Goal: Information Seeking & Learning: Learn about a topic

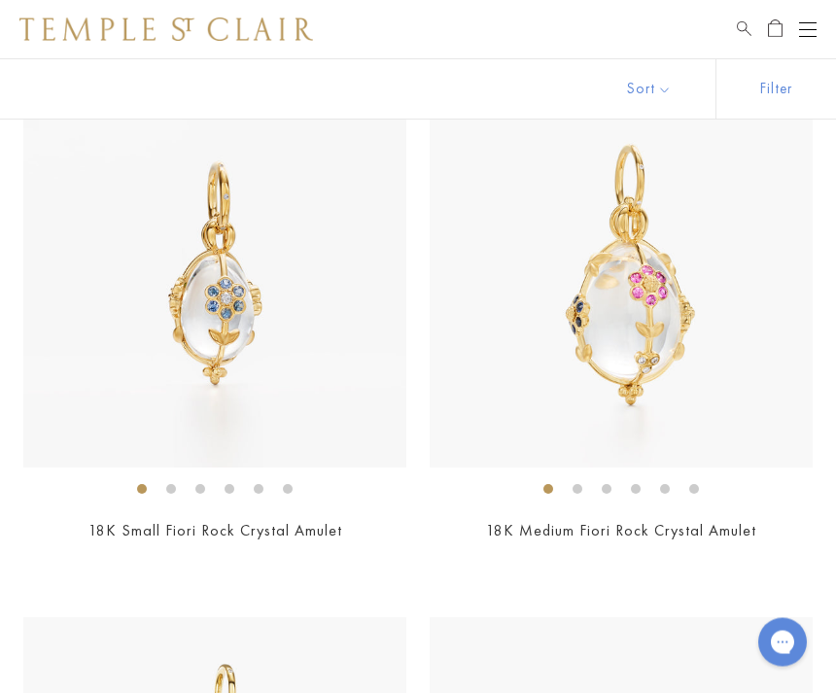
scroll to position [2592, 0]
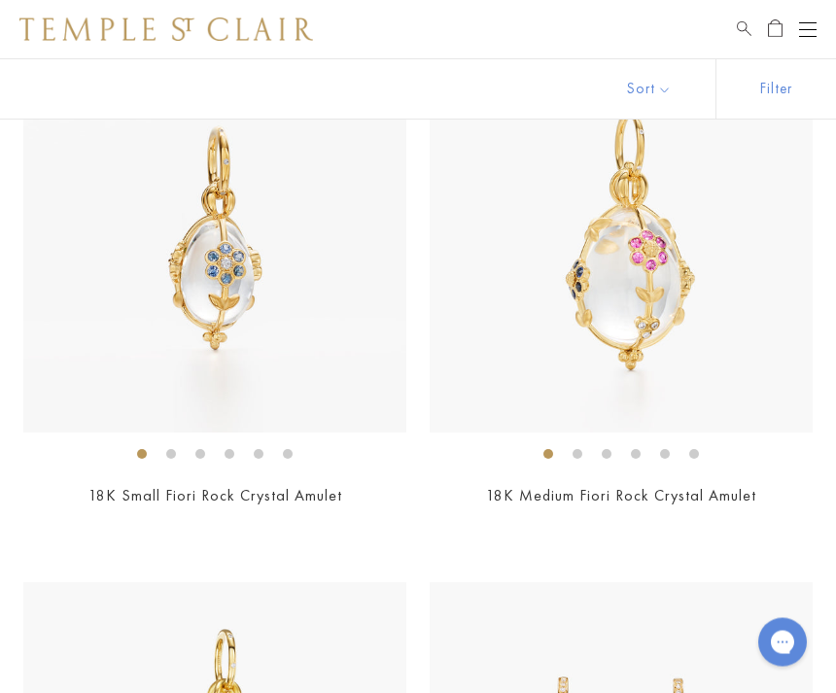
click at [256, 303] on img at bounding box center [214, 242] width 383 height 383
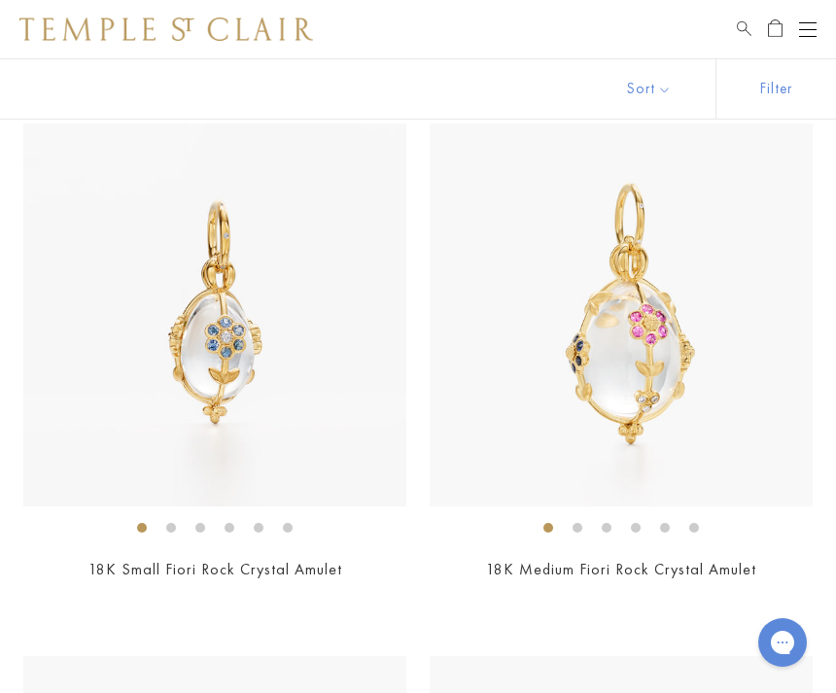
scroll to position [2519, 0]
click at [672, 370] on img at bounding box center [621, 315] width 383 height 383
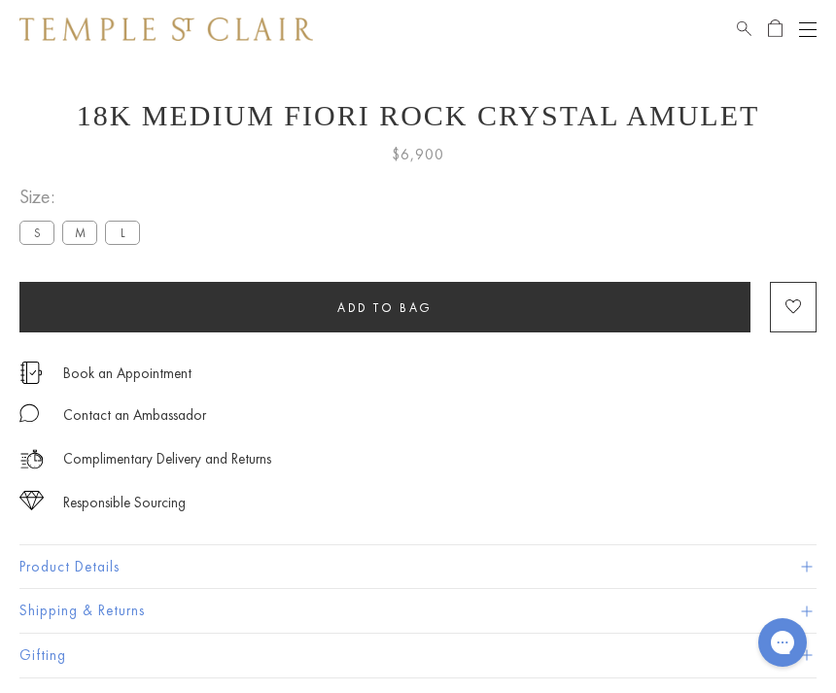
scroll to position [854, 0]
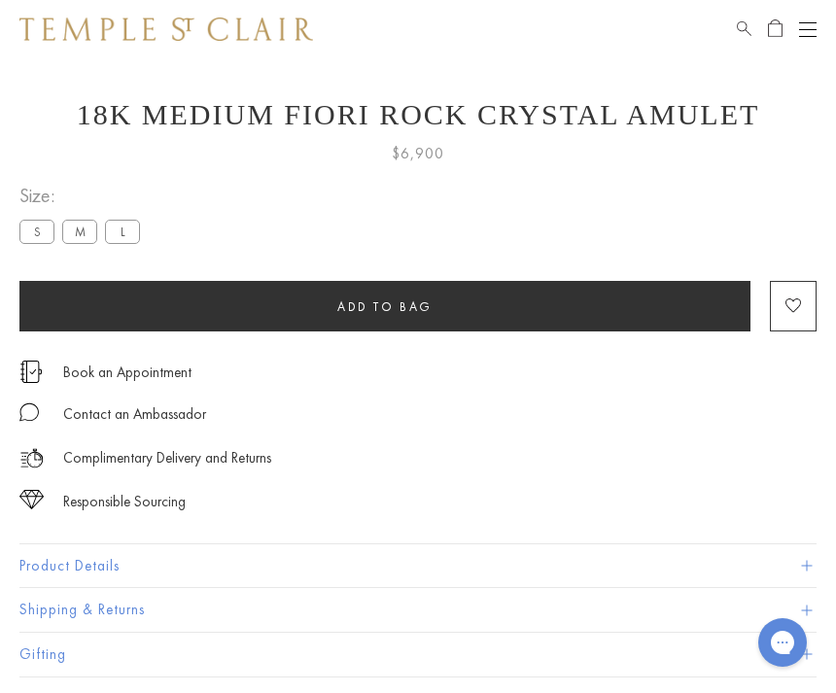
click at [120, 567] on button "Product Details" at bounding box center [417, 566] width 797 height 44
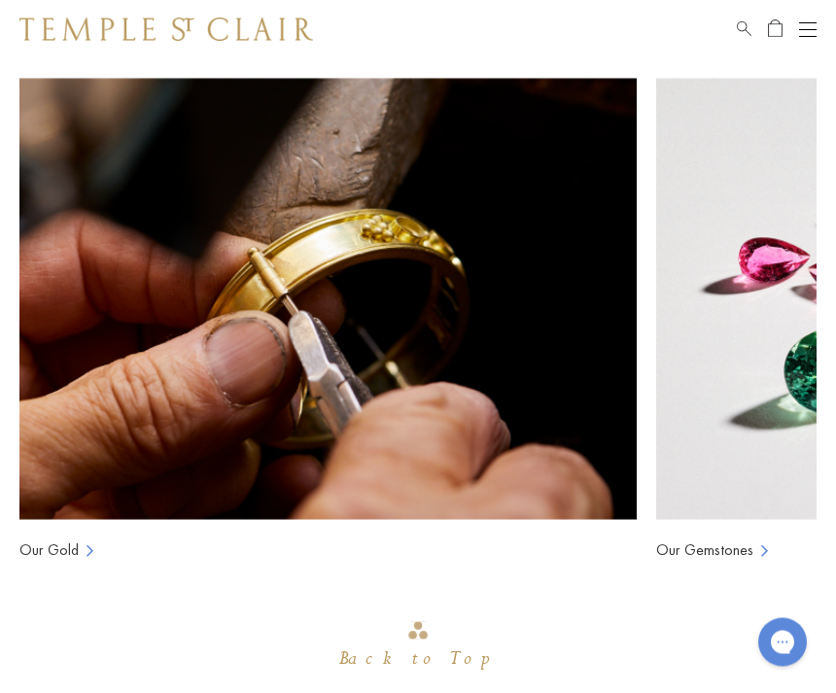
scroll to position [2570, 0]
click at [714, 549] on link "Our Gemstones" at bounding box center [704, 549] width 97 height 21
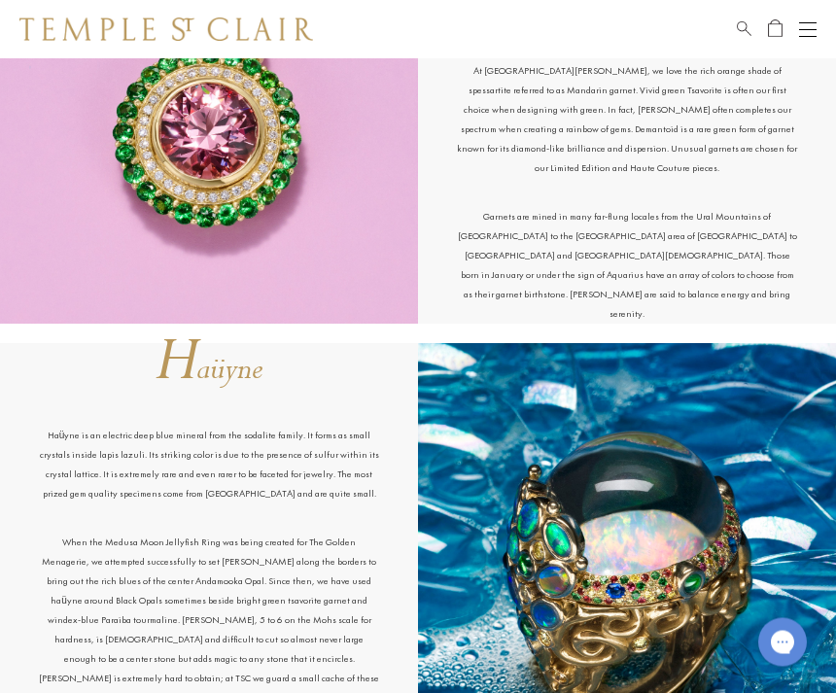
scroll to position [3565, 0]
